Goal: Transaction & Acquisition: Purchase product/service

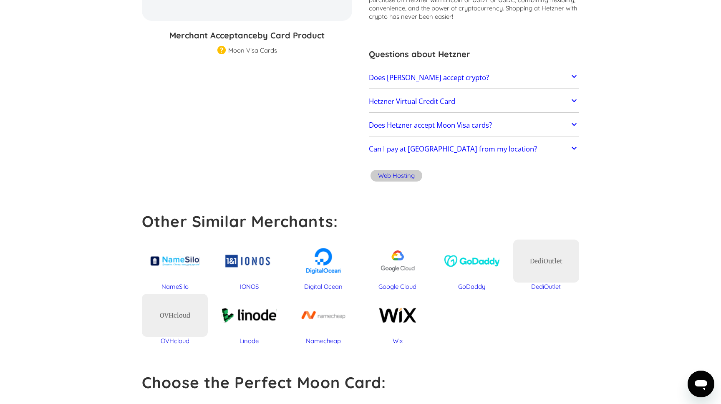
scroll to position [193, 0]
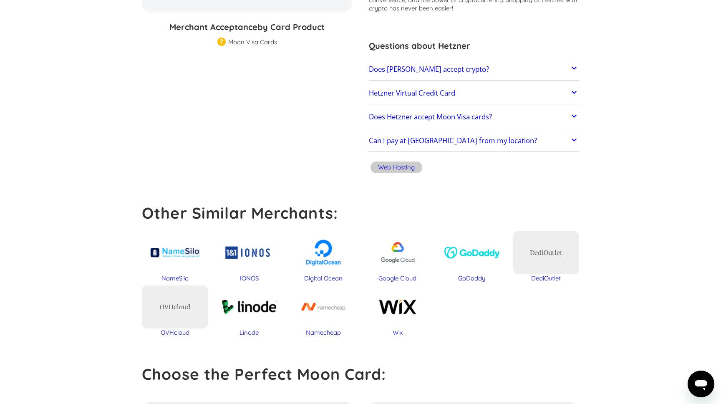
click at [433, 72] on h2 "Does [PERSON_NAME] accept crypto?" at bounding box center [429, 69] width 120 height 8
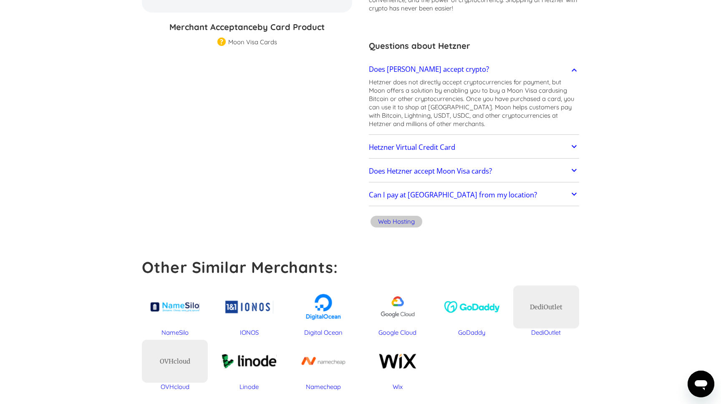
click at [416, 88] on p "Hetzner does not directly accept cryptocurrencies for payment, but Moon offers …" at bounding box center [474, 103] width 210 height 50
drag, startPoint x: 416, startPoint y: 88, endPoint x: 526, endPoint y: 88, distance: 109.7
click at [526, 88] on p "Hetzner does not directly accept cryptocurrencies for payment, but Moon offers …" at bounding box center [474, 103] width 210 height 50
drag, startPoint x: 526, startPoint y: 88, endPoint x: 571, endPoint y: 88, distance: 45.1
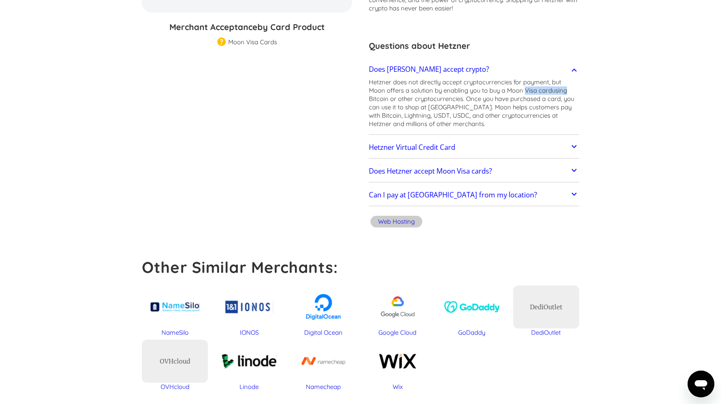
click at [570, 88] on p "Hetzner does not directly accept cryptocurrencies for payment, but Moon offers …" at bounding box center [474, 103] width 210 height 50
click at [571, 88] on p "Hetzner does not directly accept cryptocurrencies for payment, but Moon offers …" at bounding box center [474, 103] width 210 height 50
drag, startPoint x: 571, startPoint y: 88, endPoint x: 506, endPoint y: 88, distance: 64.7
click at [507, 88] on p "Hetzner does not directly accept cryptocurrencies for payment, but Moon offers …" at bounding box center [474, 103] width 210 height 50
click at [506, 88] on p "Hetzner does not directly accept cryptocurrencies for payment, but Moon offers …" at bounding box center [474, 103] width 210 height 50
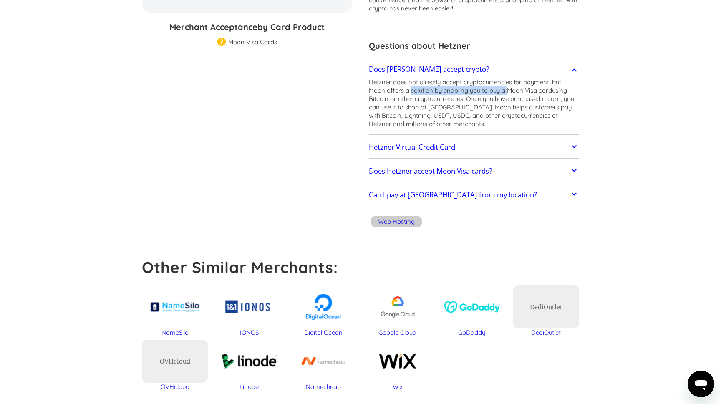
drag, startPoint x: 506, startPoint y: 88, endPoint x: 412, endPoint y: 90, distance: 94.3
click at [415, 90] on p "Hetzner does not directly accept cryptocurrencies for payment, but Moon offers …" at bounding box center [474, 103] width 210 height 50
click at [412, 90] on p "Hetzner does not directly accept cryptocurrencies for payment, but Moon offers …" at bounding box center [474, 103] width 210 height 50
drag, startPoint x: 412, startPoint y: 90, endPoint x: 448, endPoint y: 97, distance: 36.9
click at [448, 97] on p "Hetzner does not directly accept cryptocurrencies for payment, but Moon offers …" at bounding box center [474, 103] width 210 height 50
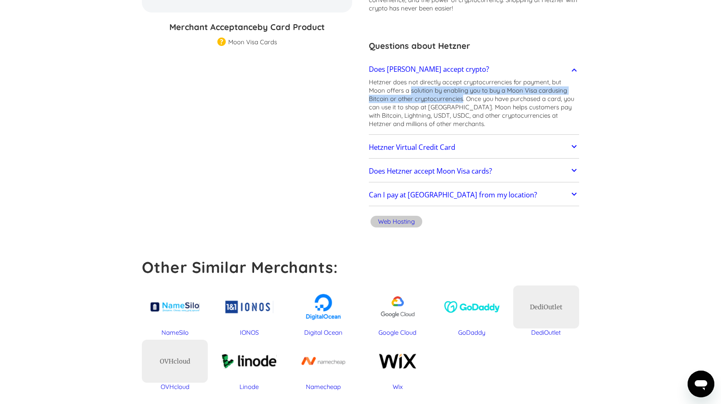
click at [448, 97] on p "Hetzner does not directly accept cryptocurrencies for payment, but Moon offers …" at bounding box center [474, 103] width 210 height 50
drag, startPoint x: 448, startPoint y: 97, endPoint x: 507, endPoint y: 98, distance: 58.8
click at [503, 98] on p "Hetzner does not directly accept cryptocurrencies for payment, but Moon offers …" at bounding box center [474, 103] width 210 height 50
click at [507, 98] on p "Hetzner does not directly accept cryptocurrencies for payment, but Moon offers …" at bounding box center [474, 103] width 210 height 50
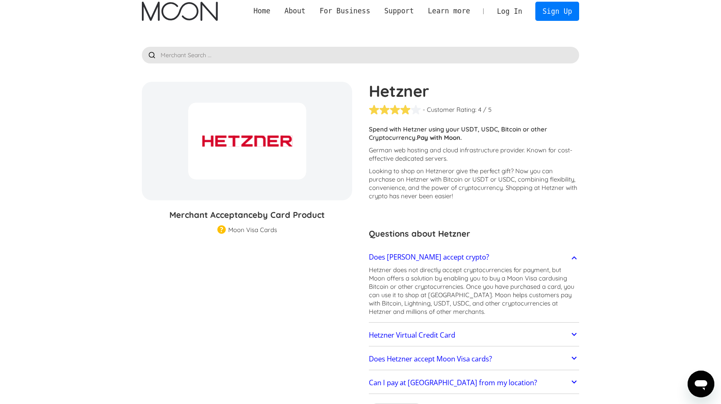
scroll to position [0, 0]
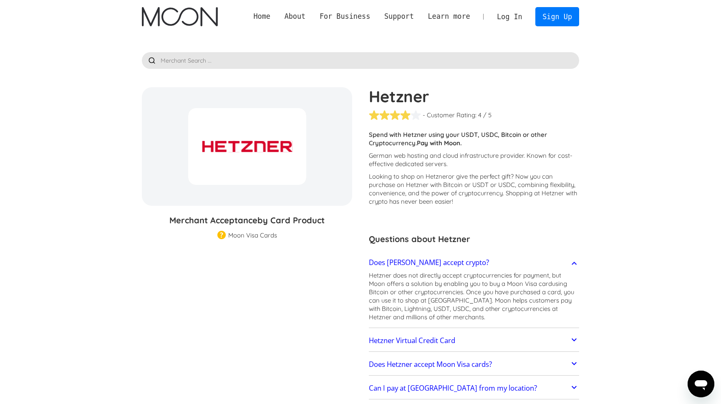
click at [519, 15] on link "Log In" at bounding box center [509, 17] width 39 height 18
click at [557, 21] on link "Sign Up" at bounding box center [556, 16] width 43 height 19
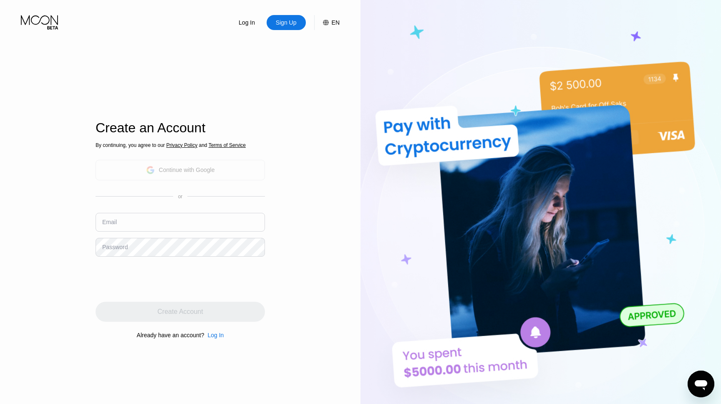
click at [187, 176] on div "Continue with Google" at bounding box center [180, 170] width 69 height 13
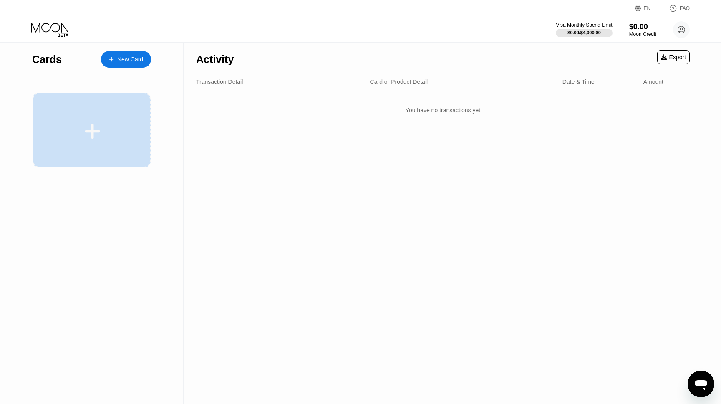
click at [116, 117] on div at bounding box center [92, 130] width 118 height 75
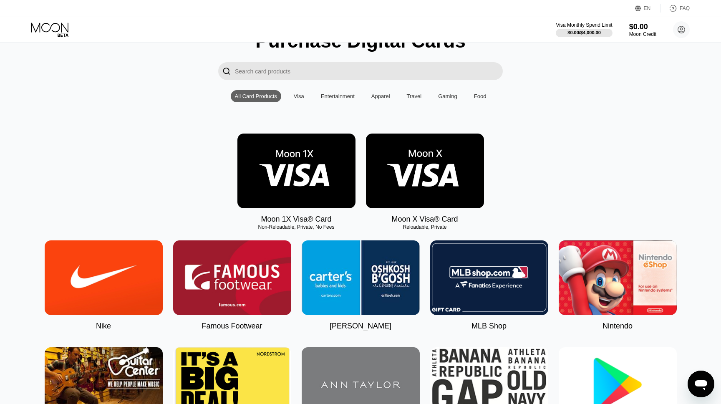
scroll to position [45, 0]
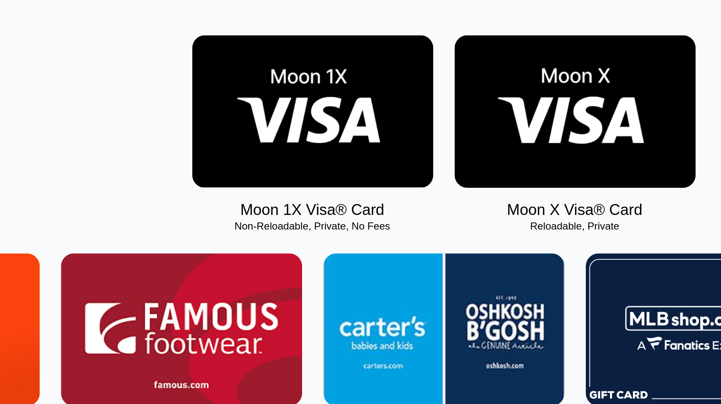
click at [280, 223] on div "Non-Reloadable, Private, No Fees" at bounding box center [296, 224] width 118 height 6
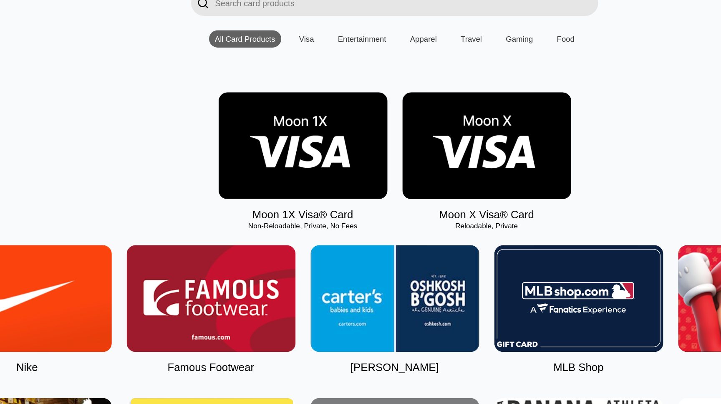
click at [257, 223] on div "Non-Reloadable, Private, No Fees" at bounding box center [296, 224] width 118 height 6
drag, startPoint x: 257, startPoint y: 223, endPoint x: 288, endPoint y: 223, distance: 31.3
click at [287, 223] on div "Non-Reloadable, Private, No Fees" at bounding box center [296, 224] width 118 height 6
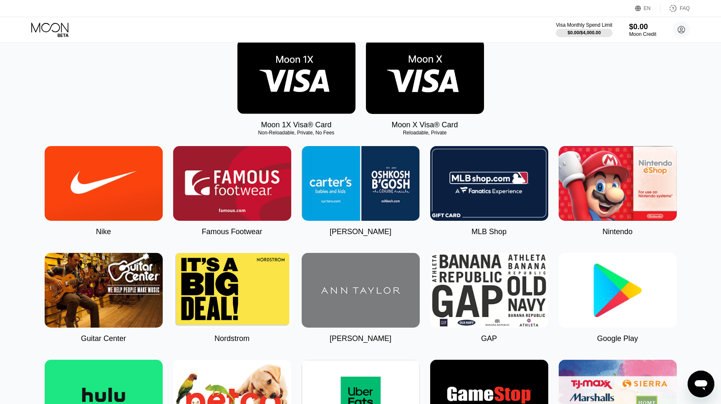
scroll to position [0, 0]
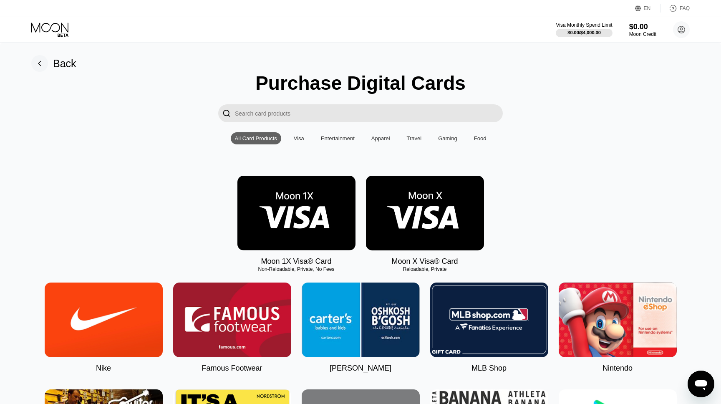
click at [356, 111] on input "Search card products" at bounding box center [369, 113] width 268 height 18
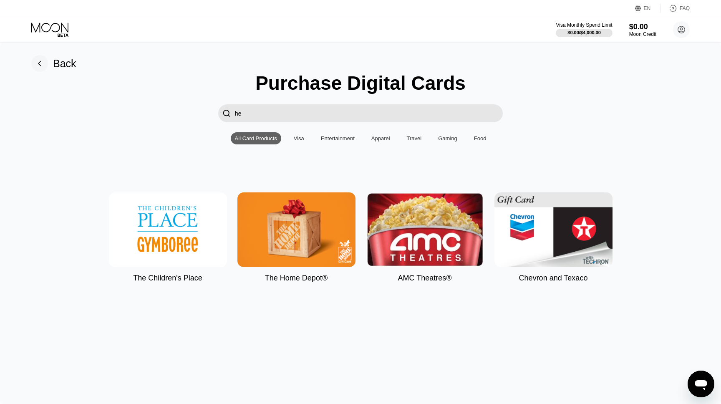
type input "het"
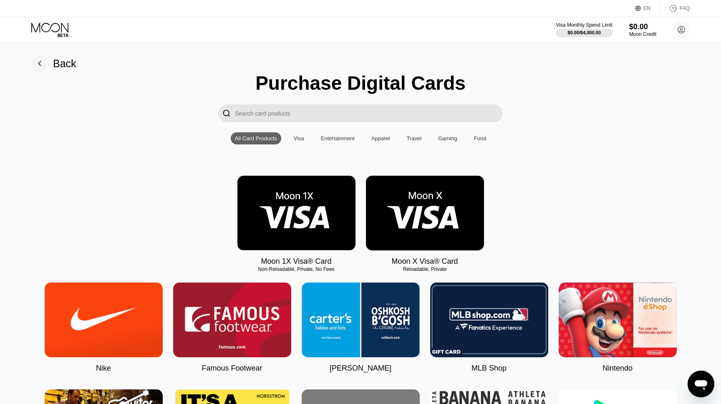
click at [318, 202] on img at bounding box center [296, 213] width 118 height 75
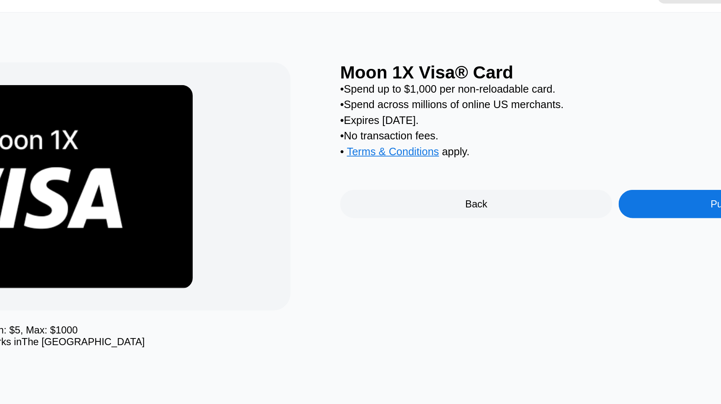
click at [392, 87] on div "• Spend up to $1,000 per non-reloadable card." at bounding box center [531, 87] width 325 height 7
drag, startPoint x: 392, startPoint y: 87, endPoint x: 476, endPoint y: 87, distance: 83.4
click at [473, 87] on div "• Spend up to $1,000 per non-reloadable card." at bounding box center [531, 87] width 325 height 7
click at [476, 87] on div "• Spend up to $1,000 per non-reloadable card." at bounding box center [531, 87] width 325 height 7
drag, startPoint x: 476, startPoint y: 87, endPoint x: 439, endPoint y: 87, distance: 36.7
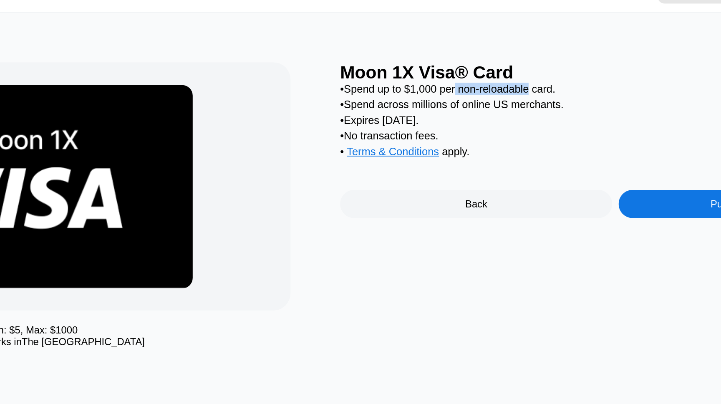
click at [439, 87] on div "• Spend up to $1,000 per non-reloadable card." at bounding box center [531, 87] width 325 height 7
drag, startPoint x: 439, startPoint y: 87, endPoint x: 499, endPoint y: 86, distance: 60.1
click at [499, 86] on div "• Spend up to $1,000 per non-reloadable card." at bounding box center [531, 87] width 325 height 7
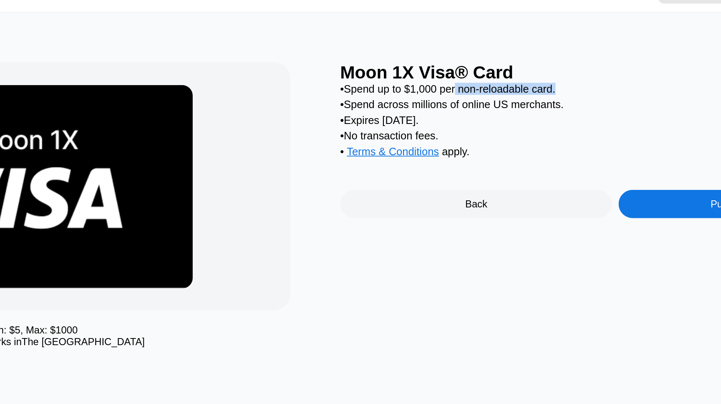
drag, startPoint x: 499, startPoint y: 86, endPoint x: 429, endPoint y: 105, distance: 72.0
click at [429, 105] on div "• Spend up to $1,000 per non-reloadable card. • Spend across millions of online…" at bounding box center [531, 108] width 325 height 48
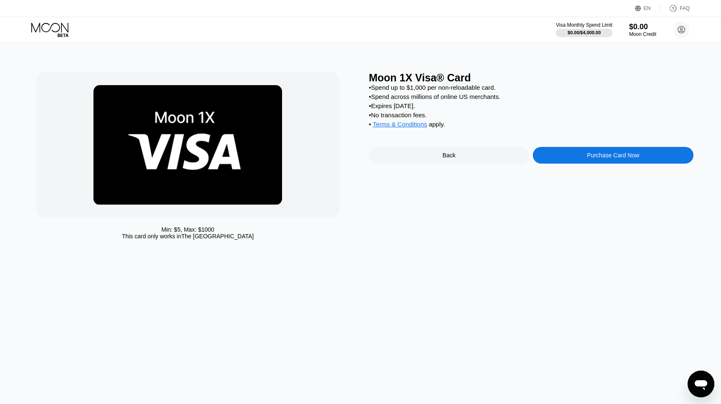
click at [444, 97] on div "• Spend across millions of online US merchants." at bounding box center [531, 96] width 325 height 7
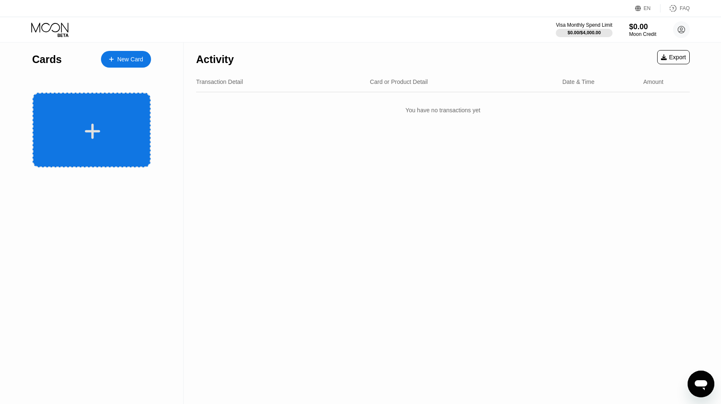
click at [123, 120] on div at bounding box center [92, 130] width 118 height 75
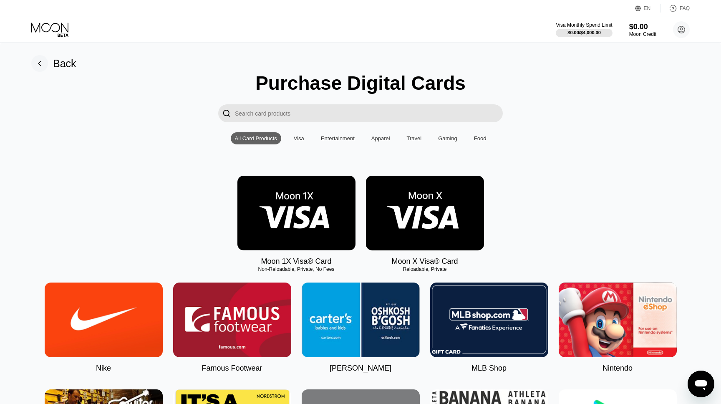
click at [434, 208] on img at bounding box center [425, 213] width 118 height 75
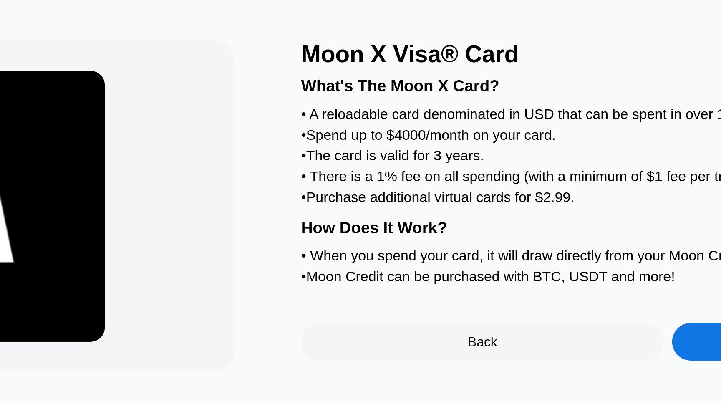
click at [392, 107] on div "• A reloadable card denominated in USD that can be spent in over 147 countries!" at bounding box center [531, 104] width 325 height 7
click at [395, 106] on div "• A reloadable card denominated in USD that can be spent in over 147 countries!" at bounding box center [531, 104] width 325 height 7
click at [375, 105] on div "• A reloadable card denominated in USD that can be spent in over 147 countries!" at bounding box center [531, 104] width 325 height 7
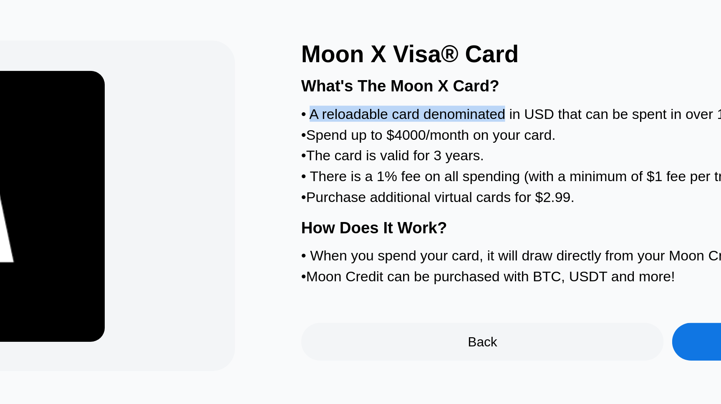
drag, startPoint x: 375, startPoint y: 105, endPoint x: 441, endPoint y: 105, distance: 65.9
click at [438, 105] on div "• A reloadable card denominated in USD that can be spent in over 147 countries!" at bounding box center [531, 104] width 325 height 7
click at [441, 105] on div "• A reloadable card denominated in USD that can be spent in over 147 countries!" at bounding box center [531, 104] width 325 height 7
drag, startPoint x: 441, startPoint y: 105, endPoint x: 401, endPoint y: 105, distance: 39.6
click at [401, 105] on div "• A reloadable card denominated in USD that can be spent in over 147 countries!" at bounding box center [531, 104] width 325 height 7
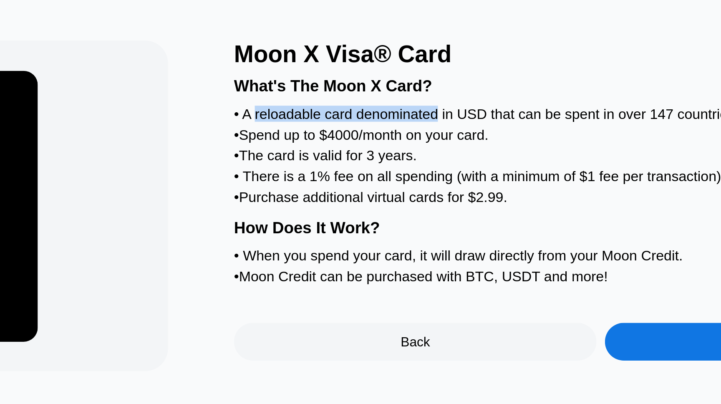
click at [430, 105] on div "• A reloadable card denominated in USD that can be spent in over 147 countries!" at bounding box center [531, 104] width 325 height 7
drag, startPoint x: 400, startPoint y: 105, endPoint x: 495, endPoint y: 103, distance: 94.7
click at [495, 103] on div "• A reloadable card denominated in USD that can be spent in over 147 countries!" at bounding box center [531, 104] width 325 height 7
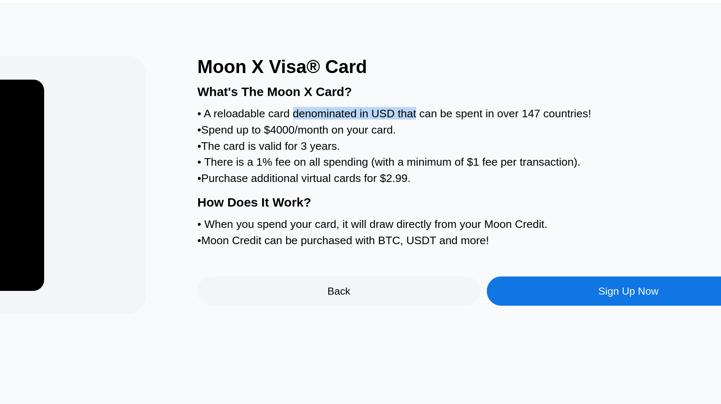
click at [391, 118] on div "What's The Moon X Card? • A reloadable card denominated in USD that can be spen…" at bounding box center [531, 133] width 325 height 98
drag, startPoint x: 391, startPoint y: 118, endPoint x: 396, endPoint y: 114, distance: 6.0
click at [394, 115] on div "What's The Moon X Card? • A reloadable card denominated in USD that can be spen…" at bounding box center [531, 133] width 325 height 98
click at [396, 114] on div "• Spend up to $4000/month on your card." at bounding box center [531, 113] width 325 height 7
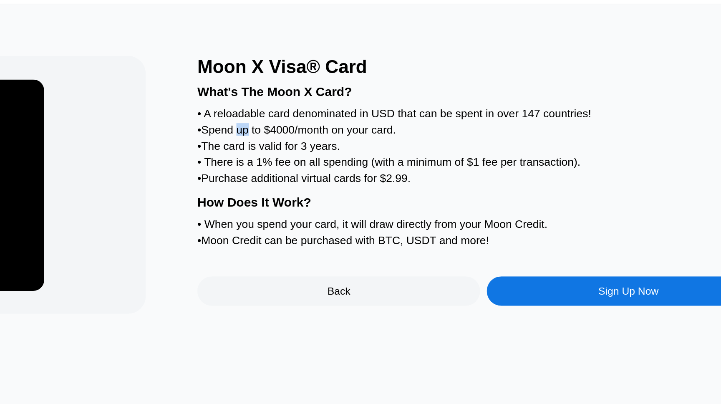
click at [396, 114] on div "• Spend up to $4000/month on your card." at bounding box center [531, 113] width 325 height 7
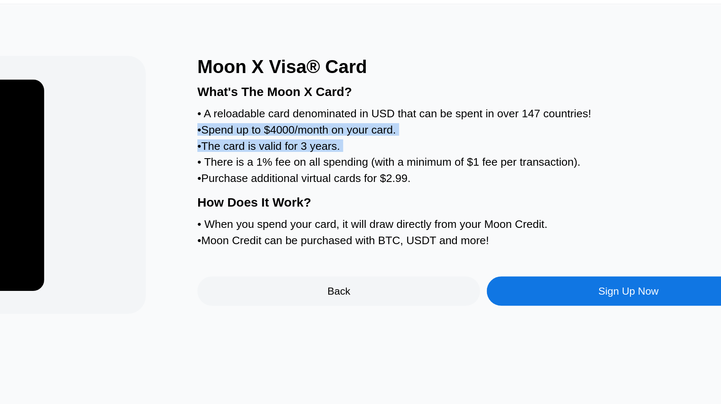
drag, startPoint x: 396, startPoint y: 114, endPoint x: 396, endPoint y: 125, distance: 10.4
click at [396, 125] on div "What's The Moon X Card? • A reloadable card denominated in USD that can be spen…" at bounding box center [531, 133] width 325 height 98
click at [396, 125] on div "• The card is valid for 3 years." at bounding box center [531, 122] width 325 height 7
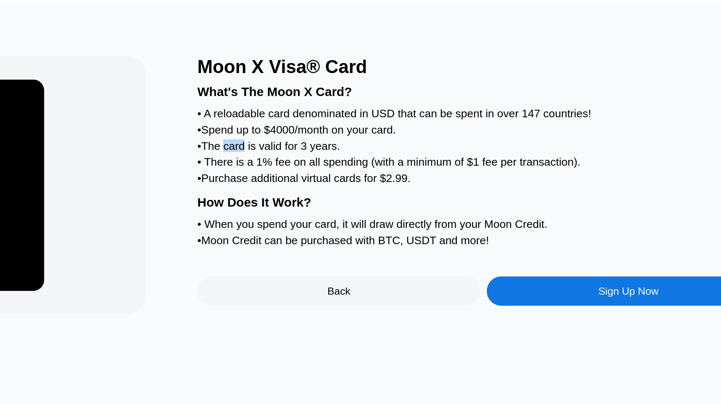
click at [396, 125] on div "• The card is valid for 3 years." at bounding box center [531, 122] width 325 height 7
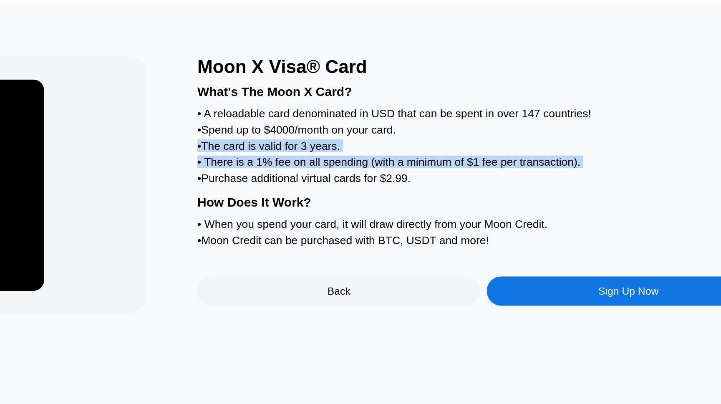
drag, startPoint x: 396, startPoint y: 125, endPoint x: 396, endPoint y: 133, distance: 8.3
click at [396, 133] on div "What's The Moon X Card? • A reloadable card denominated in USD that can be spen…" at bounding box center [531, 133] width 325 height 98
click at [396, 133] on div "• There is a 1% fee on all spending (with a minimum of $1 fee per transaction)." at bounding box center [531, 131] width 325 height 7
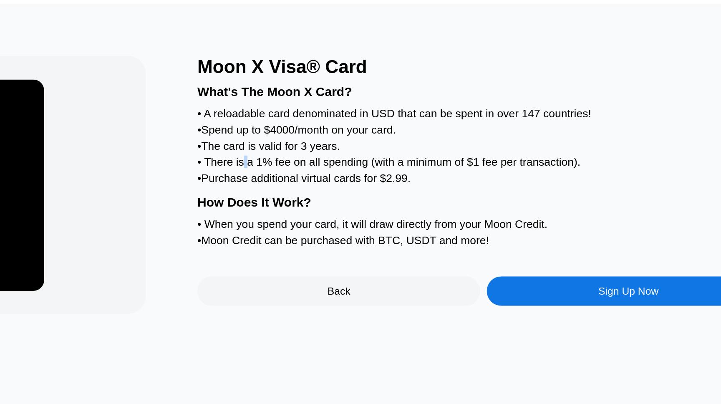
click at [396, 133] on div "• There is a 1% fee on all spending (with a minimum of $1 fee per transaction)." at bounding box center [531, 131] width 325 height 7
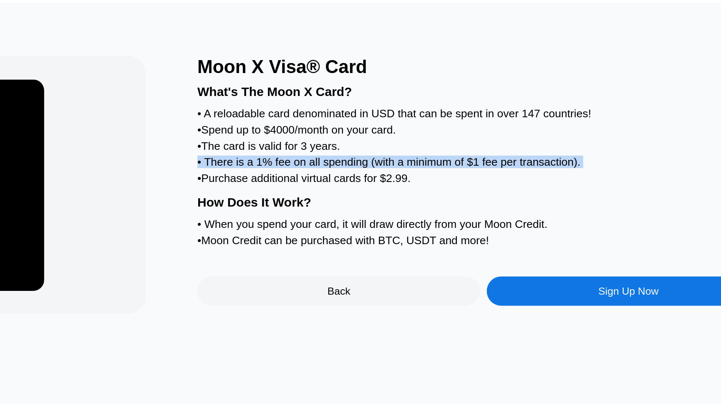
drag, startPoint x: 396, startPoint y: 133, endPoint x: 423, endPoint y: 133, distance: 27.1
click at [423, 133] on div "• There is a 1% fee on all spending (with a minimum of $1 fee per transaction)." at bounding box center [531, 131] width 325 height 7
click at [425, 133] on div "• There is a 1% fee on all spending (with a minimum of $1 fee per transaction)." at bounding box center [531, 131] width 325 height 7
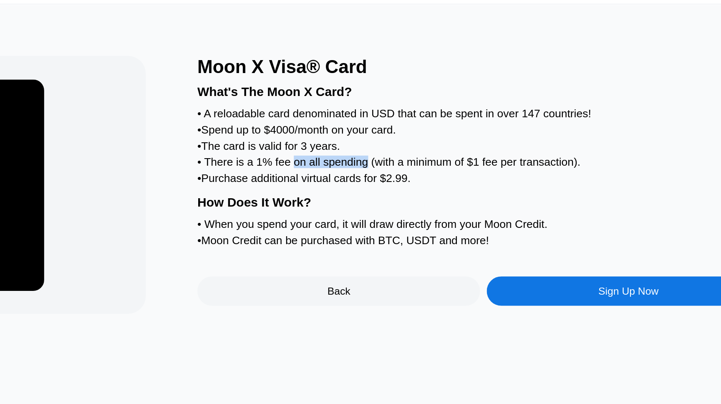
drag, startPoint x: 425, startPoint y: 133, endPoint x: 471, endPoint y: 133, distance: 46.3
click at [469, 133] on div "• There is a 1% fee on all spending (with a minimum of $1 fee per transaction)." at bounding box center [531, 131] width 325 height 7
click at [471, 133] on div "• There is a 1% fee on all spending (with a minimum of $1 fee per transaction)." at bounding box center [531, 131] width 325 height 7
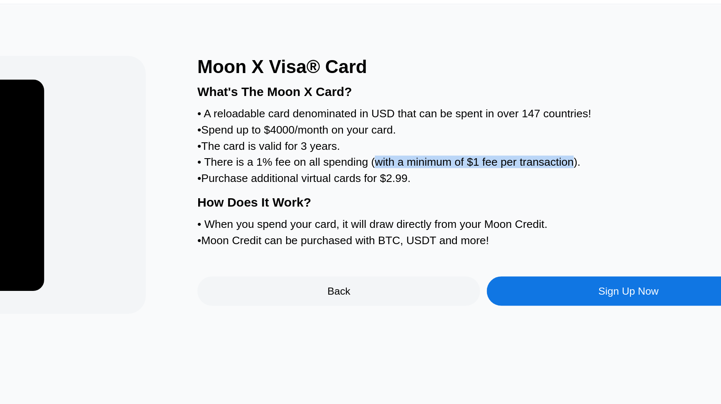
drag, startPoint x: 471, startPoint y: 133, endPoint x: 572, endPoint y: 133, distance: 101.4
click at [568, 133] on div "• There is a 1% fee on all spending (with a minimum of $1 fee per transaction)." at bounding box center [531, 131] width 325 height 7
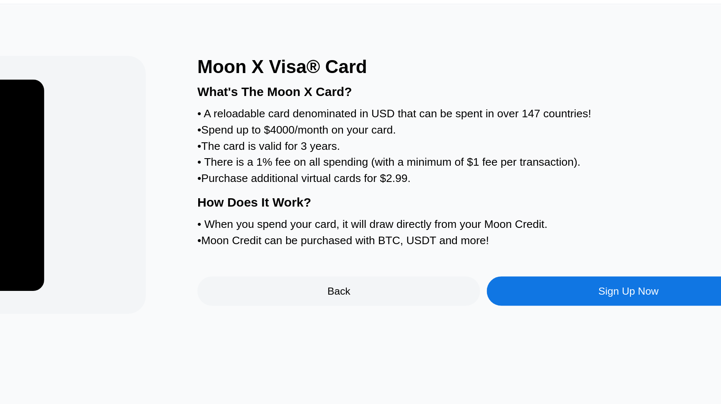
click at [587, 133] on div "• There is a 1% fee on all spending (with a minimum of $1 fee per transaction)." at bounding box center [531, 131] width 325 height 7
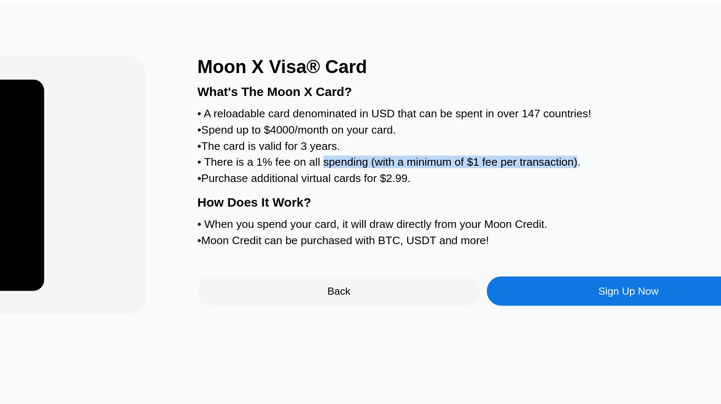
drag, startPoint x: 587, startPoint y: 133, endPoint x: 458, endPoint y: 133, distance: 128.5
click at [458, 133] on div "• There is a 1% fee on all spending (with a minimum of $1 fee per transaction)." at bounding box center [531, 131] width 325 height 7
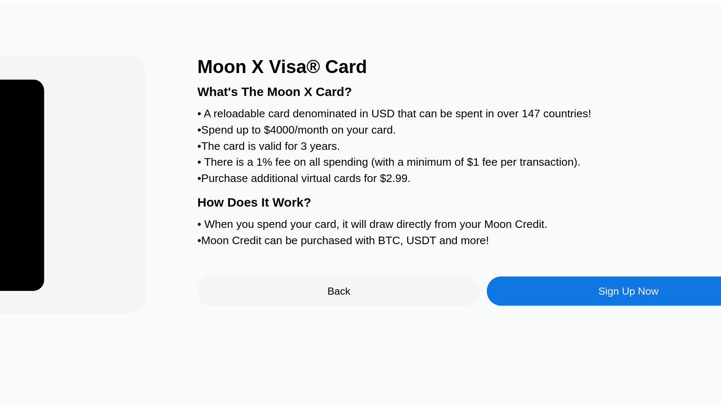
click at [459, 133] on div "• There is a 1% fee on all spending (with a minimum of $1 fee per transaction)." at bounding box center [531, 131] width 325 height 7
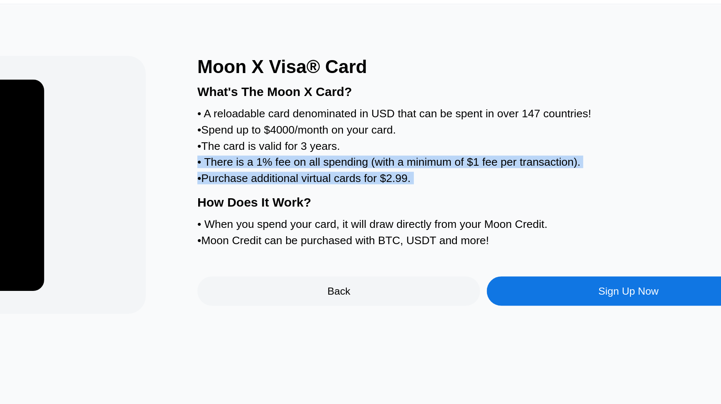
drag, startPoint x: 459, startPoint y: 133, endPoint x: 457, endPoint y: 138, distance: 5.6
click at [457, 138] on div "What's The Moon X Card? • A reloadable card denominated in USD that can be spen…" at bounding box center [531, 133] width 325 height 98
click at [455, 137] on div "What's The Moon X Card? • A reloadable card denominated in USD that can be spen…" at bounding box center [531, 133] width 325 height 98
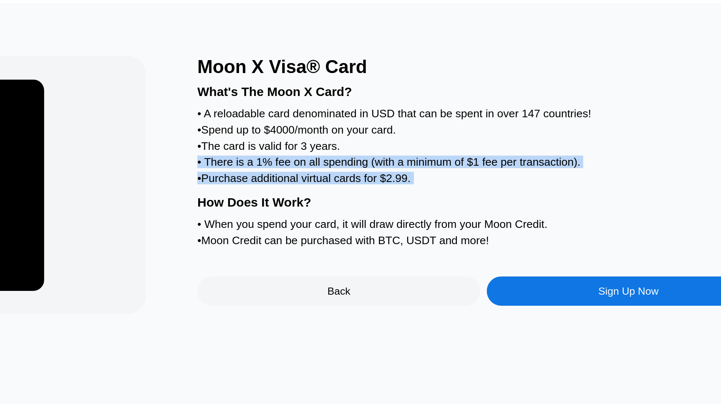
click at [453, 135] on div "• There is a 1% fee on all spending (with a minimum of $1 fee per transaction)." at bounding box center [531, 131] width 325 height 7
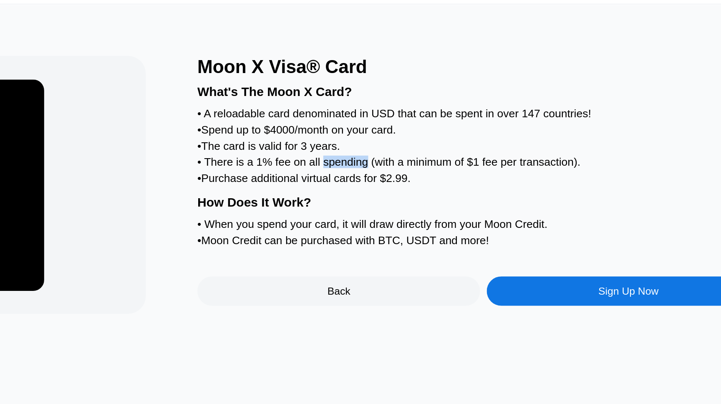
click at [453, 135] on div "• There is a 1% fee on all spending (with a minimum of $1 fee per transaction)." at bounding box center [531, 131] width 325 height 7
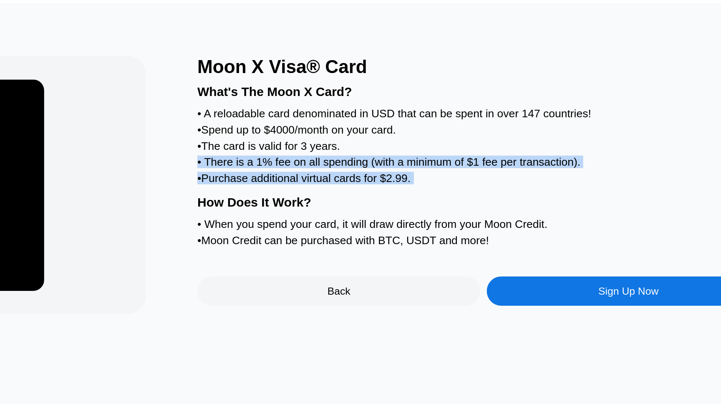
drag, startPoint x: 453, startPoint y: 135, endPoint x: 452, endPoint y: 141, distance: 5.6
click at [452, 140] on div "What's The Moon X Card? • A reloadable card denominated in USD that can be spen…" at bounding box center [531, 133] width 325 height 98
click at [452, 141] on div "• Purchase additional virtual cards for $2.99." at bounding box center [531, 140] width 325 height 7
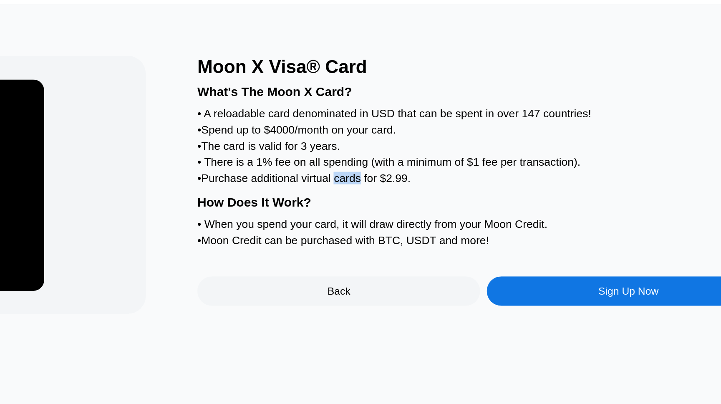
click at [452, 141] on div "• Purchase additional virtual cards for $2.99." at bounding box center [531, 140] width 325 height 7
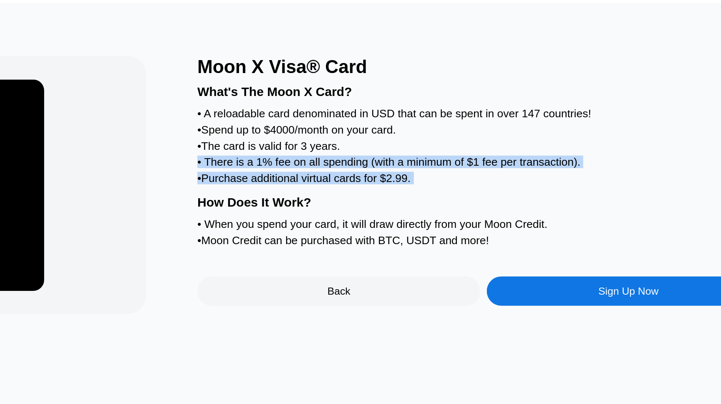
drag, startPoint x: 452, startPoint y: 141, endPoint x: 443, endPoint y: 132, distance: 12.4
click at [444, 132] on div "What's The Moon X Card? • A reloadable card denominated in USD that can be spen…" at bounding box center [531, 133] width 325 height 98
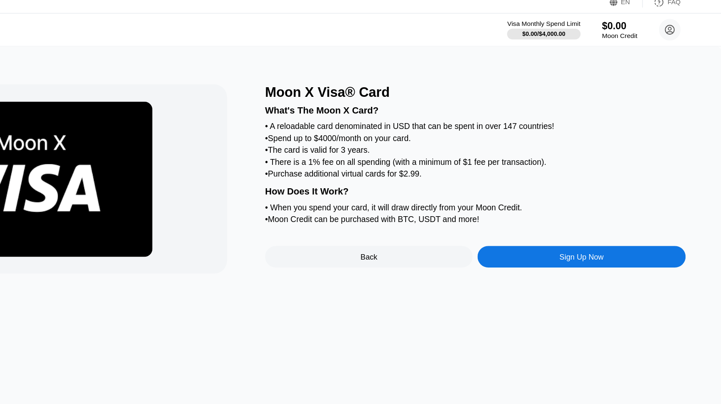
click at [408, 169] on div "• When you spend your card, it will draw directly from your Moon Credit." at bounding box center [531, 166] width 325 height 7
drag, startPoint x: 408, startPoint y: 169, endPoint x: 478, endPoint y: 168, distance: 70.1
click at [475, 169] on div "• When you spend your card, it will draw directly from your Moon Credit." at bounding box center [531, 166] width 325 height 7
click at [478, 168] on div "• When you spend your card, it will draw directly from your Moon Credit." at bounding box center [531, 166] width 325 height 7
drag, startPoint x: 478, startPoint y: 168, endPoint x: 437, endPoint y: 168, distance: 41.7
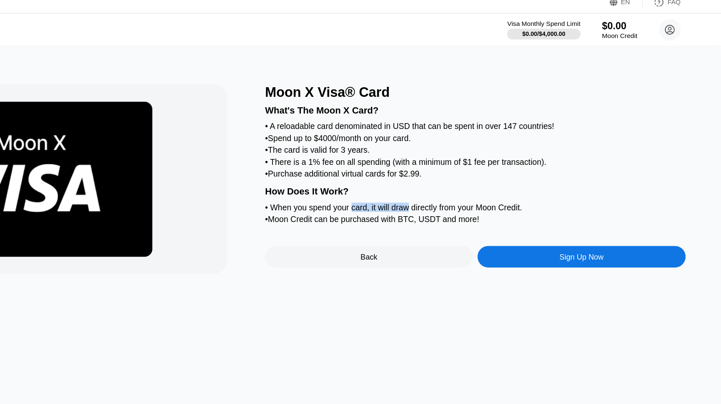
click at [438, 168] on div "• When you spend your card, it will draw directly from your Moon Credit." at bounding box center [531, 166] width 325 height 7
click at [436, 168] on div "• When you spend your card, it will draw directly from your Moon Credit." at bounding box center [531, 166] width 325 height 7
drag, startPoint x: 436, startPoint y: 168, endPoint x: 611, endPoint y: 168, distance: 174.4
click at [604, 168] on div "• When you spend your card, it will draw directly from your Moon Credit." at bounding box center [531, 166] width 325 height 7
click at [611, 168] on div "• When you spend your card, it will draw directly from your Moon Credit." at bounding box center [531, 166] width 325 height 7
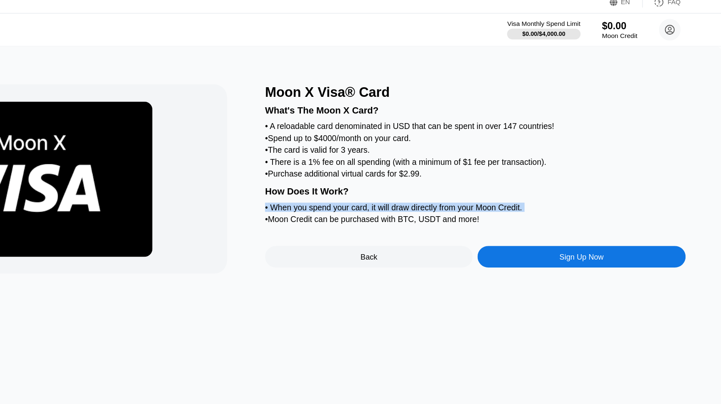
drag, startPoint x: 611, startPoint y: 168, endPoint x: 385, endPoint y: 164, distance: 225.3
click at [385, 164] on div "What's The Moon X Card? • A reloadable card denominated in USD that can be spen…" at bounding box center [531, 133] width 325 height 98
drag, startPoint x: 385, startPoint y: 164, endPoint x: 532, endPoint y: 167, distance: 146.5
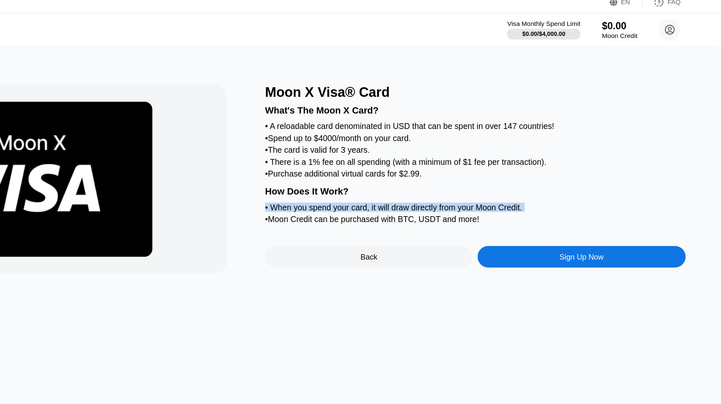
click at [526, 167] on div "What's The Moon X Card? • A reloadable card denominated in USD that can be spen…" at bounding box center [531, 133] width 325 height 98
click at [532, 167] on div "• When you spend your card, it will draw directly from your Moon Credit." at bounding box center [531, 166] width 325 height 7
drag, startPoint x: 532, startPoint y: 167, endPoint x: 520, endPoint y: 178, distance: 15.7
click at [521, 178] on div "What's The Moon X Card? • A reloadable card denominated in USD that can be spen…" at bounding box center [531, 133] width 325 height 98
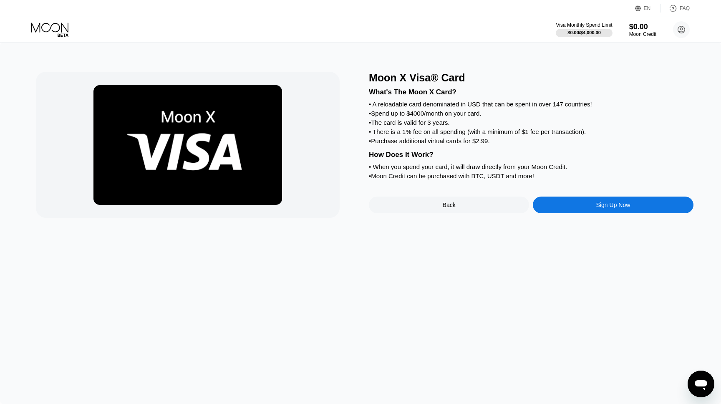
click at [624, 204] on div "Sign Up Now" at bounding box center [613, 204] width 34 height 7
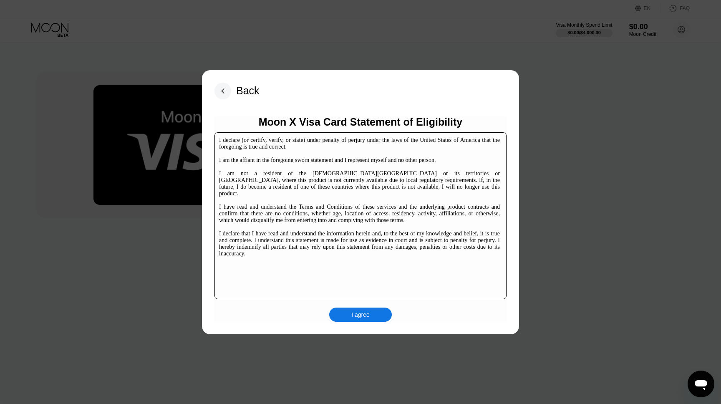
scroll to position [123, 0]
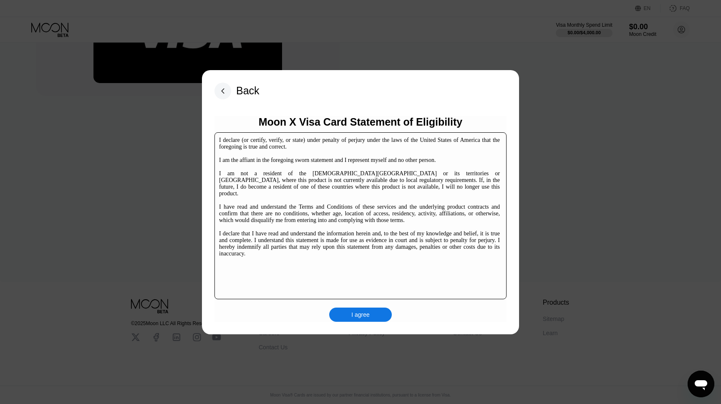
click at [352, 315] on div "I agree" at bounding box center [360, 315] width 18 height 8
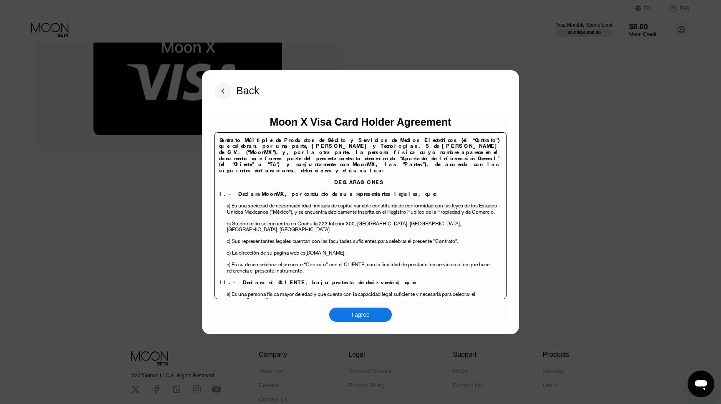
scroll to position [82, 0]
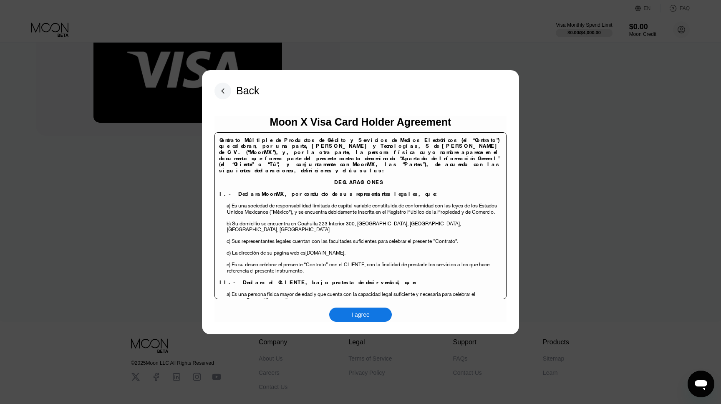
click at [358, 313] on div "I agree" at bounding box center [360, 315] width 18 height 8
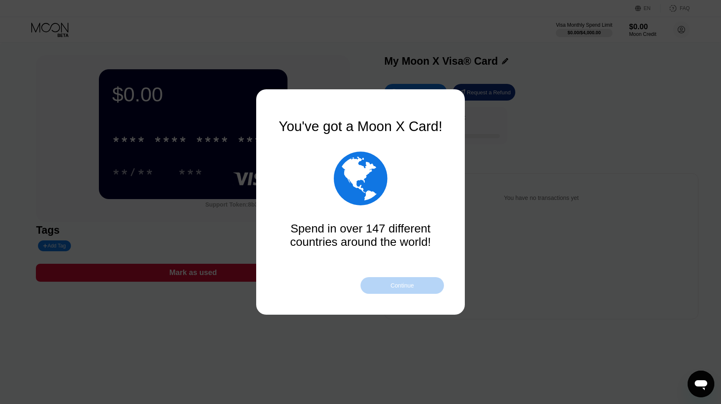
click at [400, 291] on div "Continue" at bounding box center [401, 285] width 83 height 17
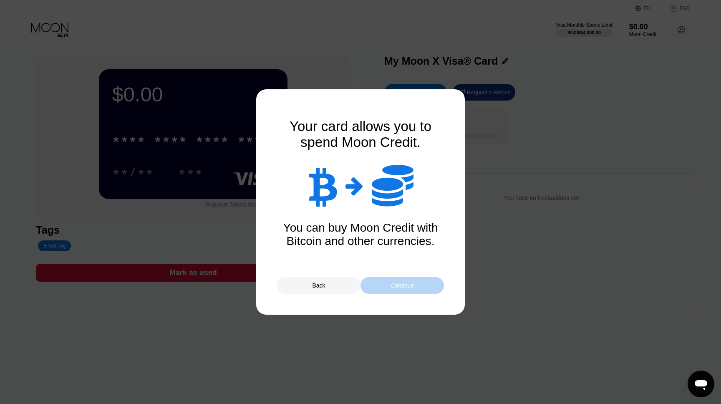
click at [408, 284] on div "Continue" at bounding box center [401, 285] width 23 height 7
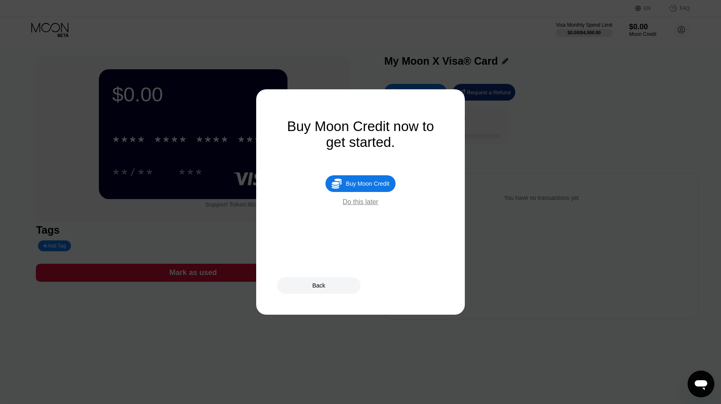
click at [365, 205] on div "Do this later" at bounding box center [359, 202] width 35 height 8
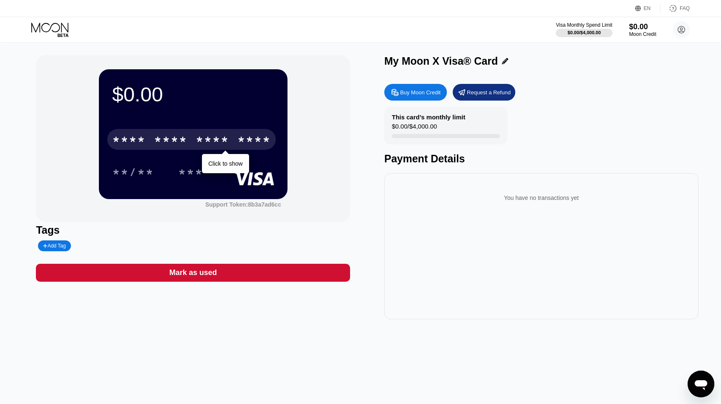
click at [244, 141] on div "****" at bounding box center [253, 140] width 33 height 13
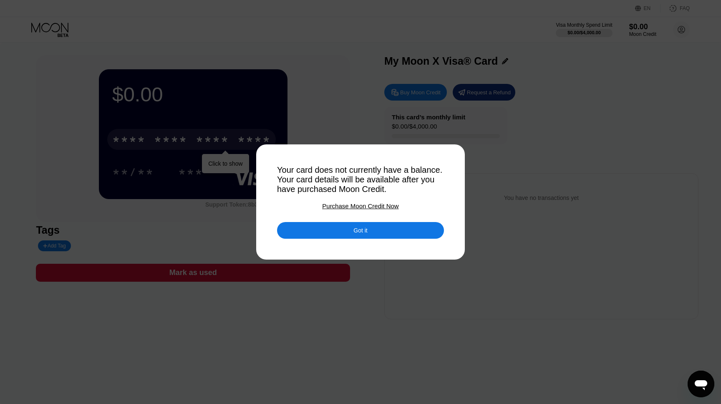
click at [365, 229] on div "Got it" at bounding box center [360, 231] width 14 height 8
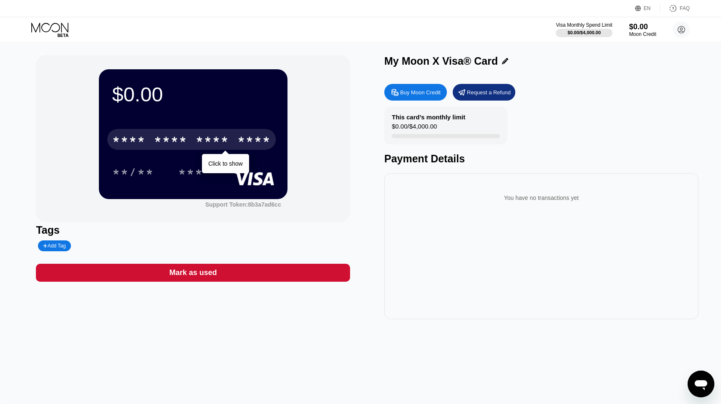
click at [432, 91] on div "Buy Moon Credit" at bounding box center [420, 92] width 40 height 7
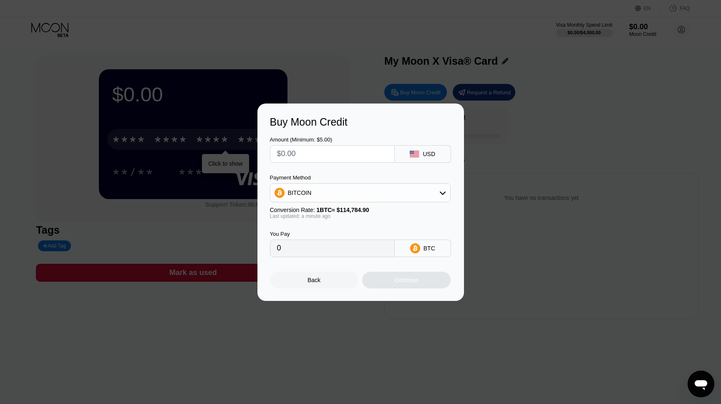
click at [342, 153] on input "text" at bounding box center [332, 154] width 111 height 17
click at [383, 192] on div "BITCOIN" at bounding box center [360, 192] width 180 height 17
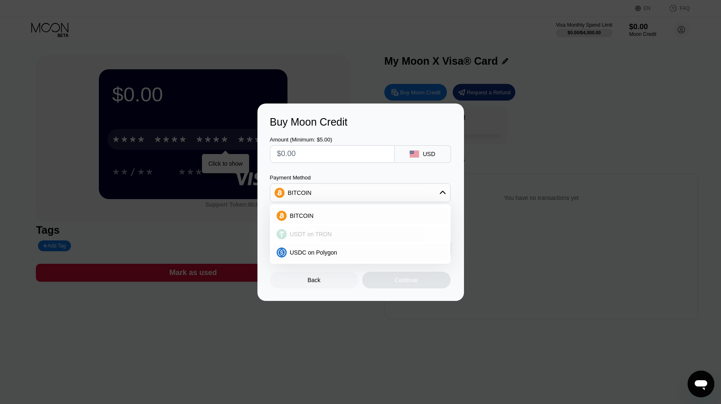
scroll to position [14, 0]
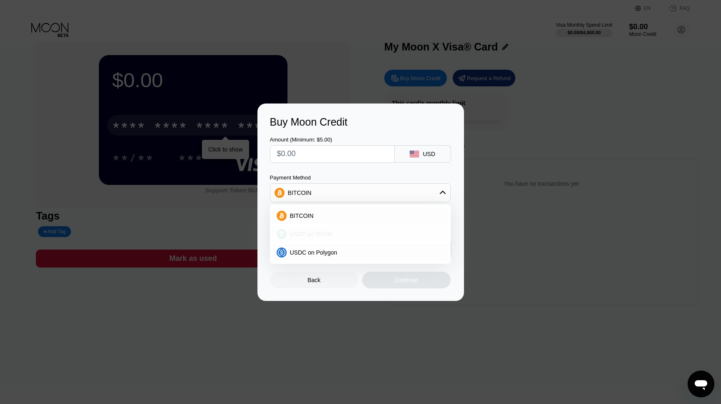
click at [341, 235] on div "USDT on TRON" at bounding box center [365, 234] width 157 height 7
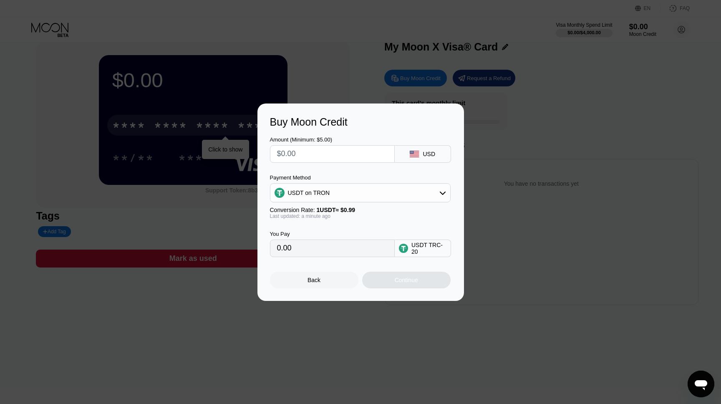
click at [368, 188] on div "USDT on TRON" at bounding box center [360, 192] width 180 height 17
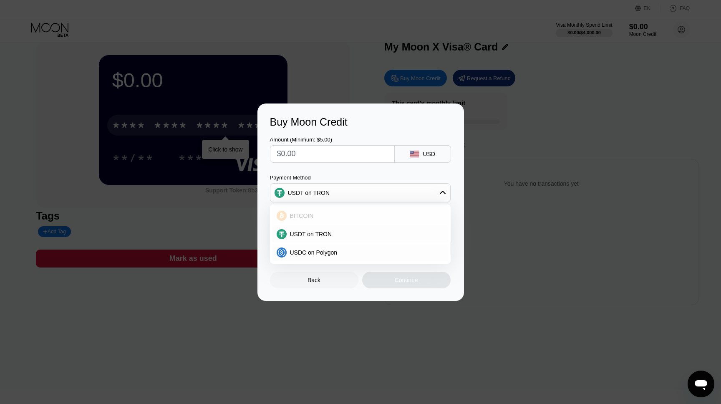
click at [335, 217] on div "BITCOIN" at bounding box center [365, 215] width 157 height 7
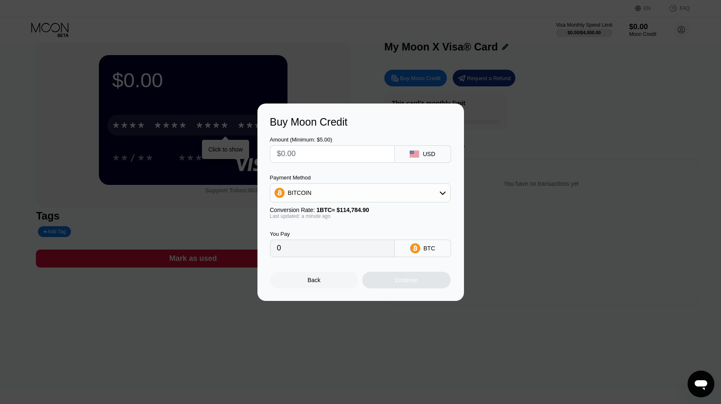
click at [382, 183] on div "BITCOIN" at bounding box center [360, 192] width 181 height 19
click at [364, 191] on div "BITCOIN" at bounding box center [360, 192] width 180 height 17
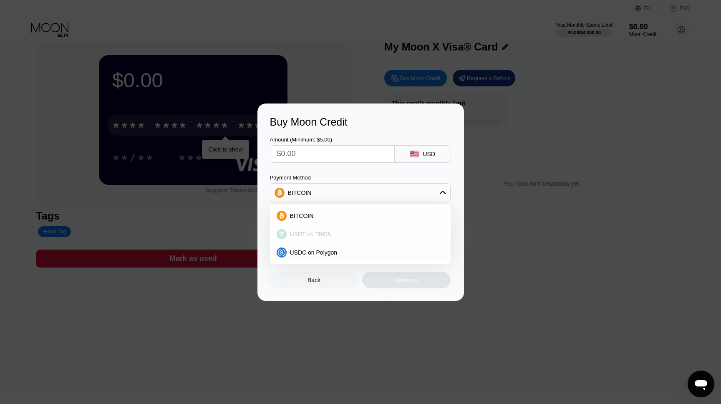
click at [346, 227] on div "USDT on TRON" at bounding box center [360, 234] width 176 height 17
type input "0.00"
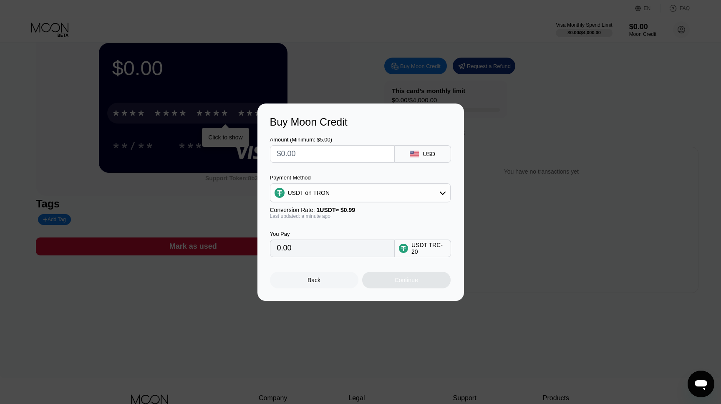
scroll to position [0, 0]
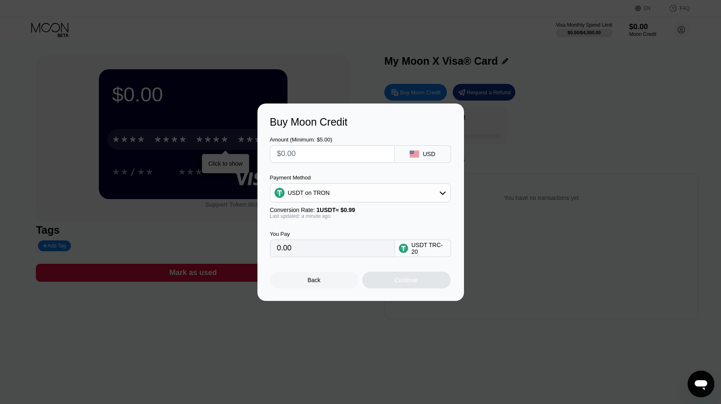
click at [333, 151] on input "text" at bounding box center [332, 154] width 111 height 17
type input "$10"
type input "10.10"
type input "$100"
type input "101.01"
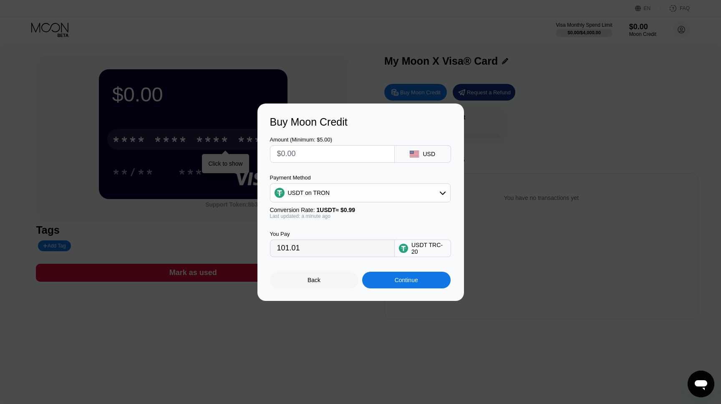
type input "0.00"
type input "$10"
type input "10.10"
type input "$10"
click at [311, 255] on input "10.10" at bounding box center [332, 248] width 111 height 17
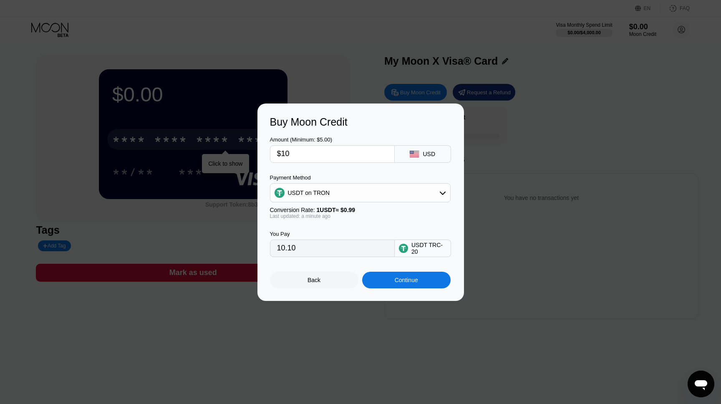
click at [311, 255] on input "10.10" at bounding box center [332, 248] width 111 height 17
click at [358, 225] on div "You Pay 10.10 USDT TRC-20" at bounding box center [360, 238] width 181 height 38
click at [344, 189] on div "USDT on TRON" at bounding box center [360, 192] width 180 height 17
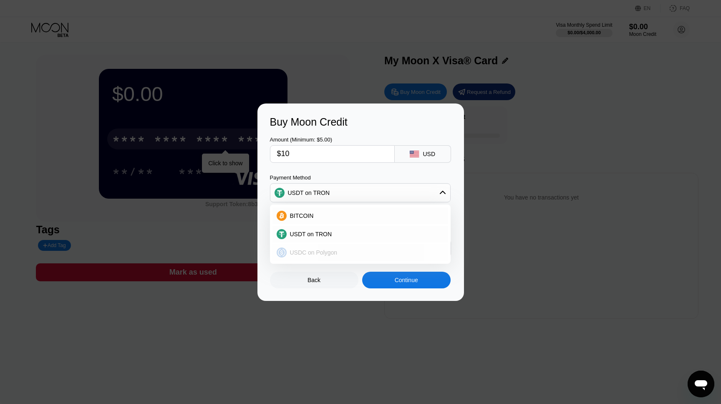
click at [315, 252] on span "USDC on Polygon" at bounding box center [314, 252] width 48 height 7
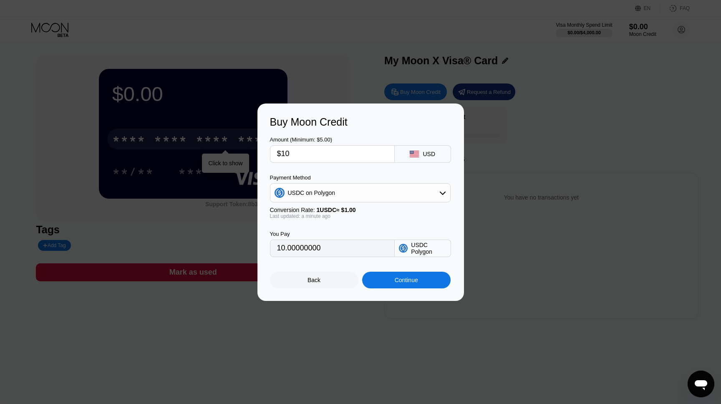
click at [334, 192] on div "USDC on Polygon" at bounding box center [312, 192] width 48 height 7
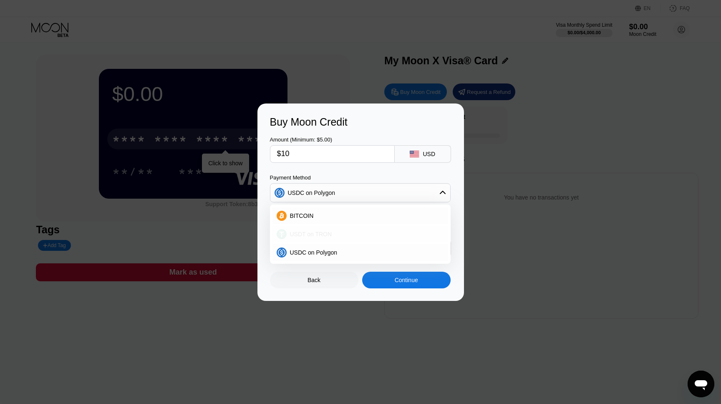
click at [325, 239] on div "USDT on TRON" at bounding box center [360, 234] width 176 height 17
type input "10.10"
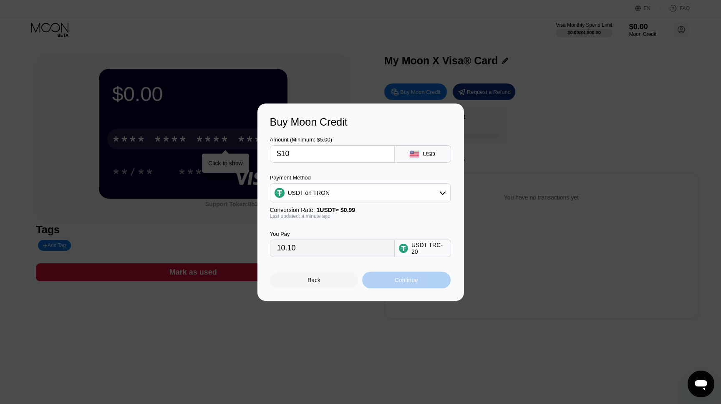
click at [418, 280] on div "Continue" at bounding box center [406, 280] width 23 height 7
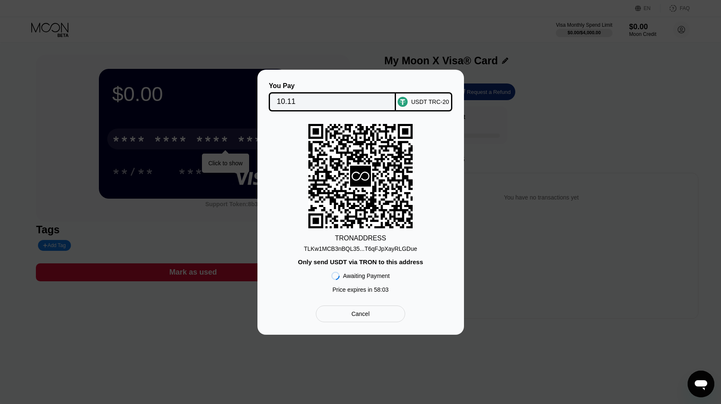
click at [378, 258] on div "Only send USDT via TRON to this address" at bounding box center [360, 261] width 125 height 7
drag, startPoint x: 378, startPoint y: 258, endPoint x: 381, endPoint y: 242, distance: 16.9
click at [381, 247] on div "TRON ADDRESS TLKw1MCB3nBQL35...T6qFJpXayRLGDue Only send USDT via TRON to this …" at bounding box center [360, 210] width 181 height 173
click at [381, 240] on div "TRON ADDRESS" at bounding box center [360, 238] width 51 height 8
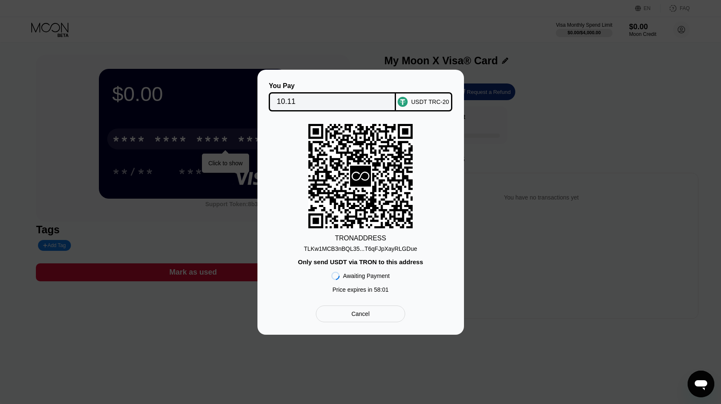
click at [367, 253] on div "TRON ADDRESS TLKw1MCB3nBQL35...T6qFJpXayRLGDue Only send USDT via TRON to this …" at bounding box center [360, 210] width 181 height 173
click at [367, 248] on div "TLKw1MCB3nBQL35...T6qFJpXayRLGDue" at bounding box center [360, 248] width 113 height 7
click at [374, 248] on div "TLKw1MCB3nBQL35...T6qFJpXayRLGDue" at bounding box center [360, 248] width 113 height 7
